Goal: Find contact information: Find contact information

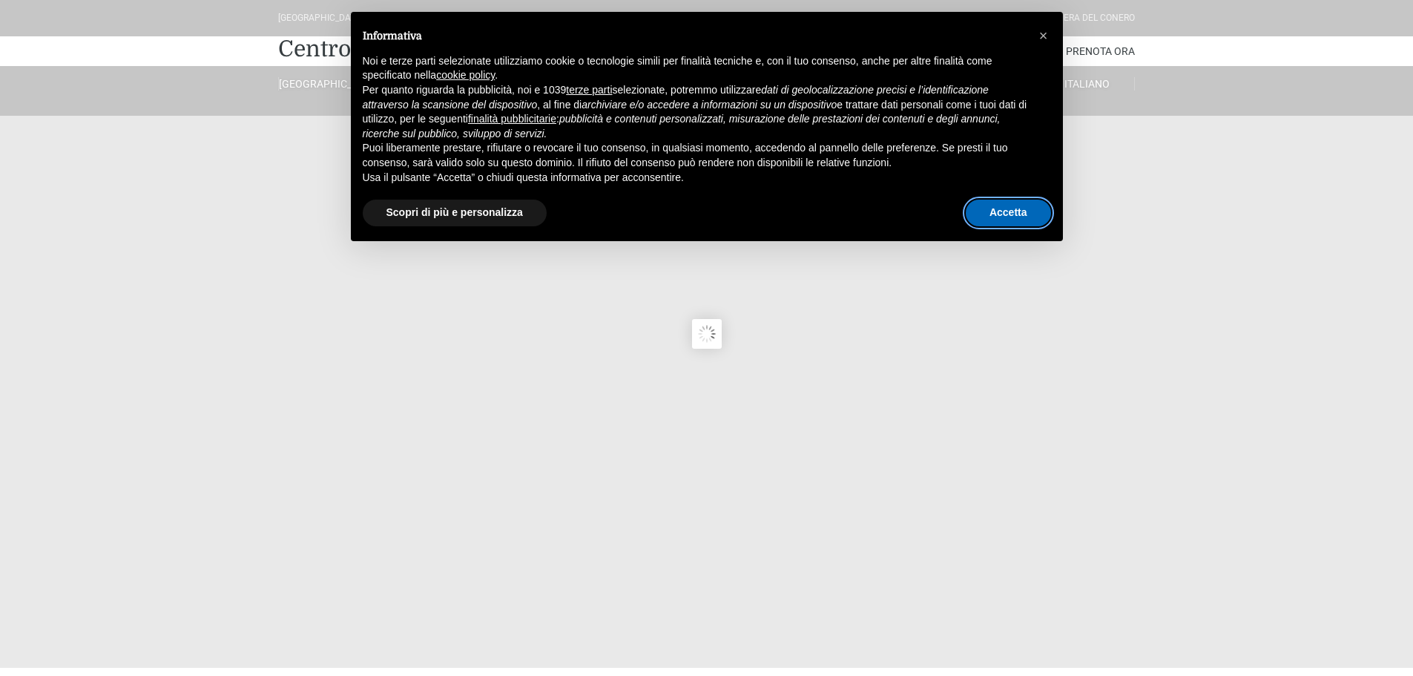
click at [1010, 205] on button "Accetta" at bounding box center [1008, 213] width 85 height 27
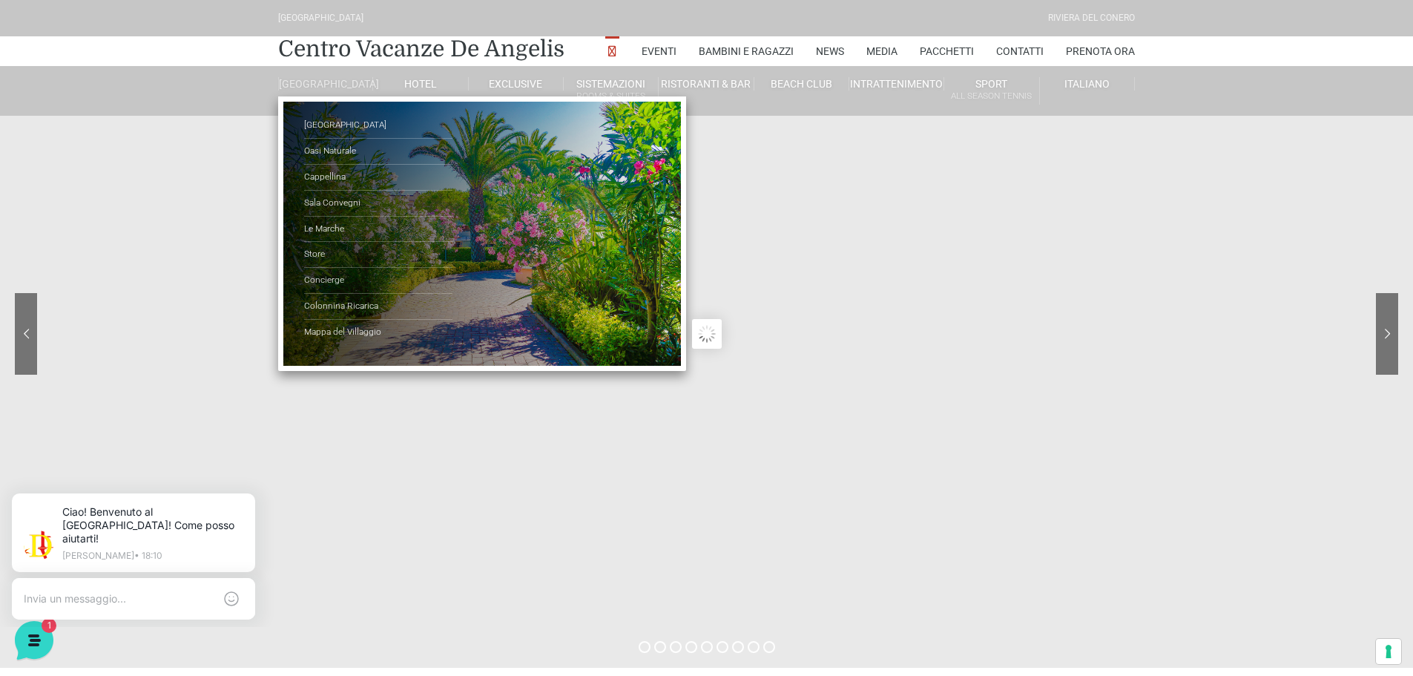
click at [313, 87] on link "[GEOGRAPHIC_DATA]" at bounding box center [325, 83] width 95 height 13
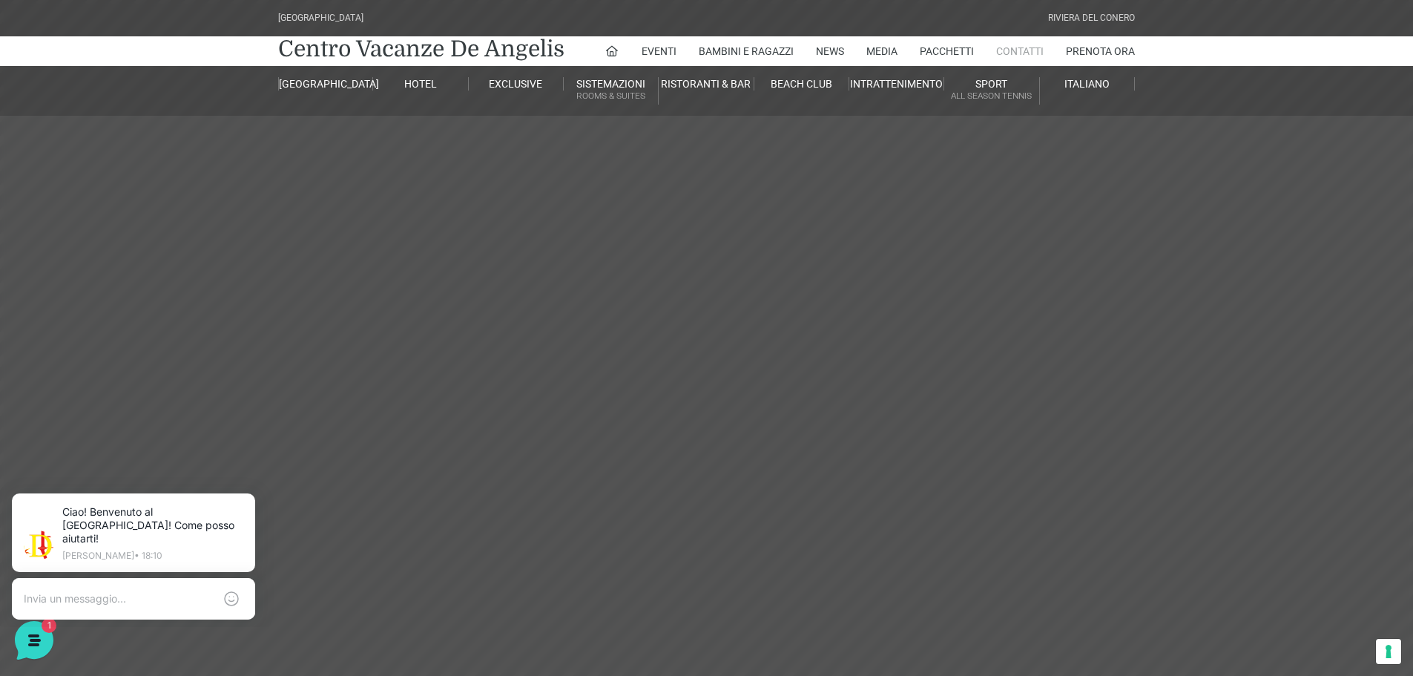
click at [1027, 48] on link "Contatti" at bounding box center [1019, 51] width 47 height 30
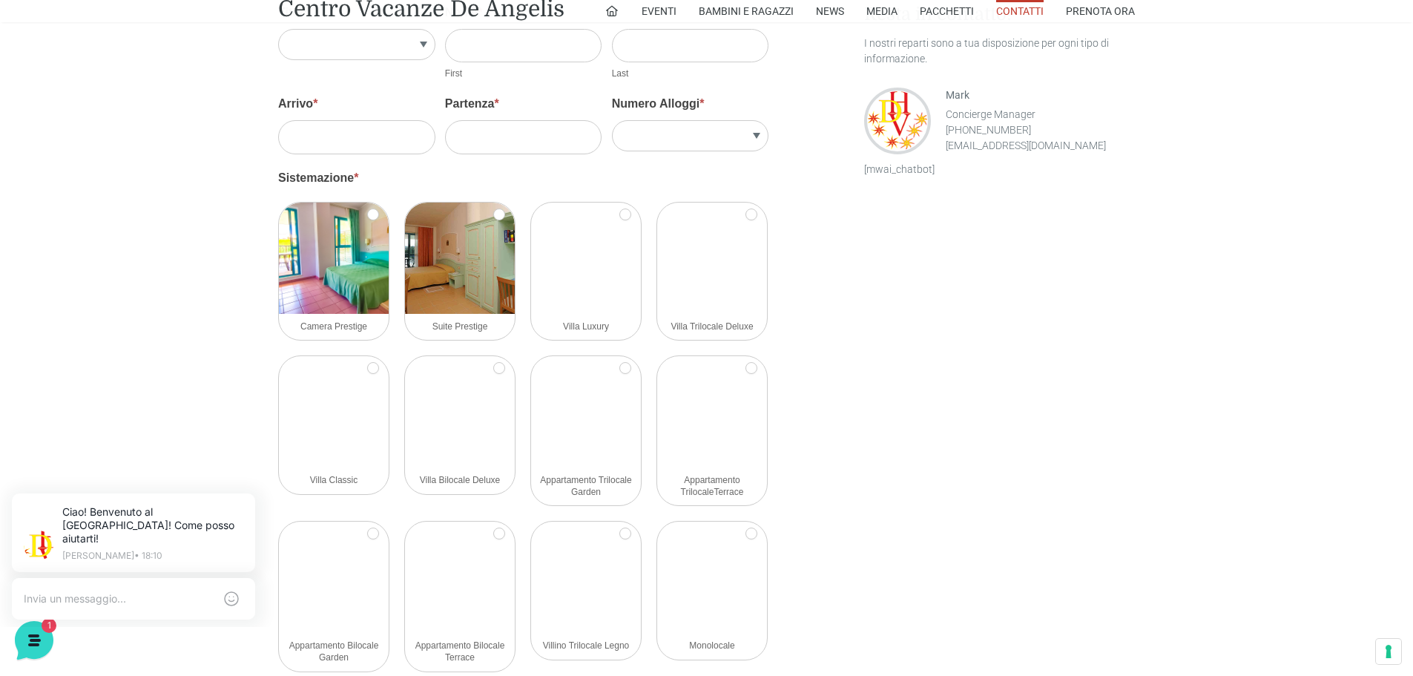
scroll to position [1335, 0]
